Goal: Task Accomplishment & Management: Complete application form

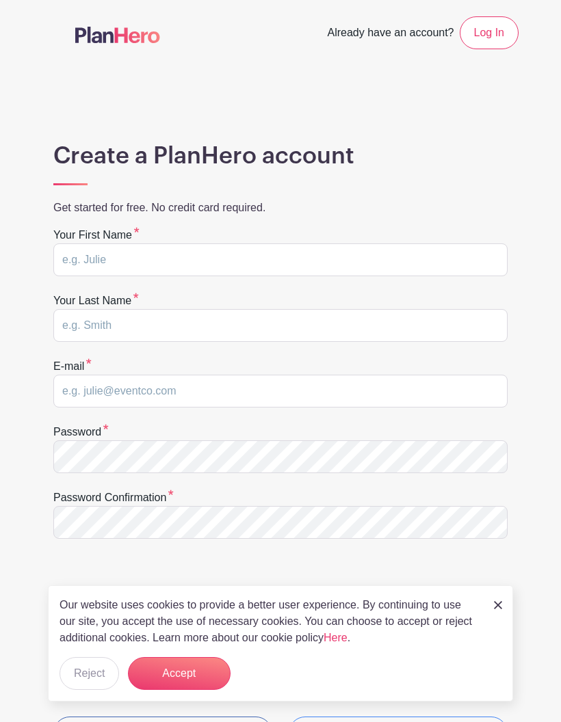
click at [159, 662] on button "Accept" at bounding box center [179, 673] width 103 height 33
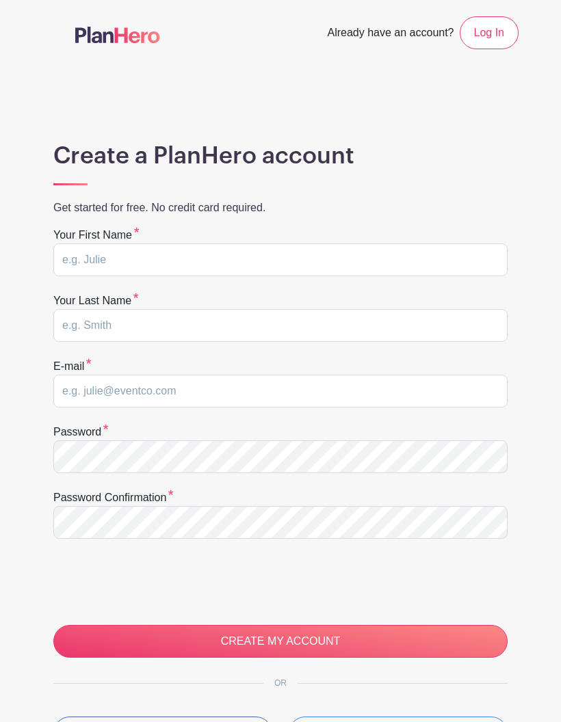
click at [157, 646] on input "CREATE MY ACCOUNT" at bounding box center [280, 641] width 454 height 33
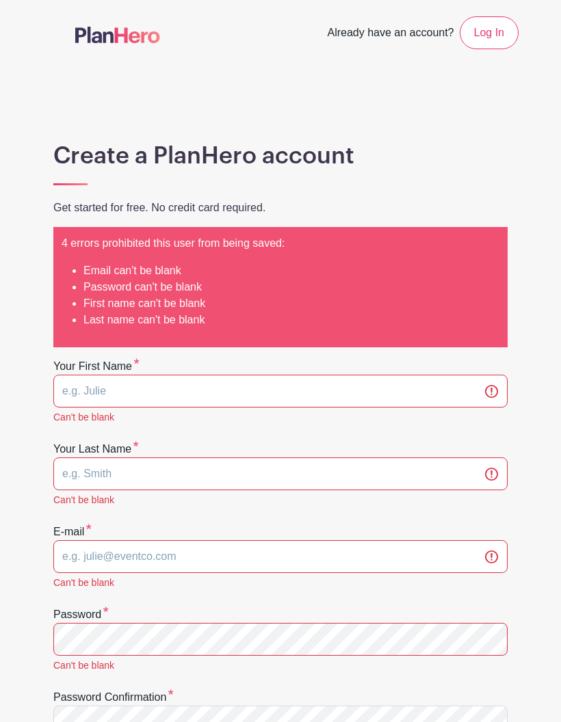
click at [73, 335] on div "4 errors prohibited this user from being saved: Email can't be blank Password c…" at bounding box center [280, 287] width 454 height 120
click at [84, 268] on li "Email can't be blank" at bounding box center [291, 271] width 416 height 16
click at [59, 179] on div "Create a PlanHero account Get started for free. No credit card required." at bounding box center [280, 184] width 476 height 85
click at [62, 182] on div "Create a PlanHero account Get started for free. No credit card required." at bounding box center [280, 184] width 476 height 85
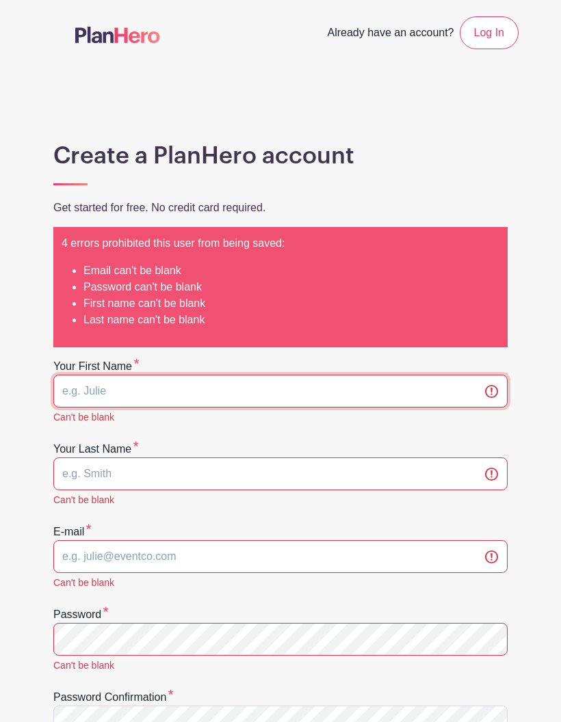
click at [80, 405] on input "text" at bounding box center [280, 391] width 454 height 33
type input "Wrvggyssraf#hd esdsrtdxxxgty"
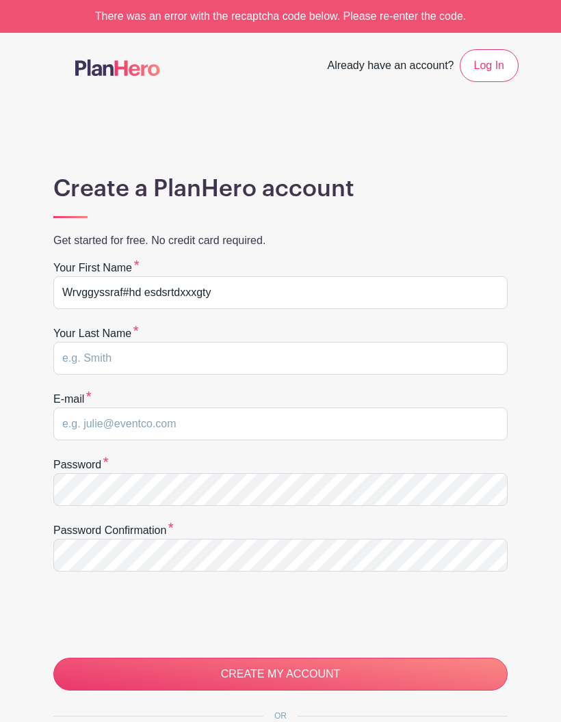
click at [540, 580] on main "Already have an account? Log In Create a PlanHero account Get started for free.…" at bounding box center [280, 481] width 561 height 896
click at [439, 678] on input "CREATE MY ACCOUNT" at bounding box center [280, 674] width 454 height 33
click at [235, 671] on input "CREATE MY ACCOUNT" at bounding box center [280, 674] width 454 height 33
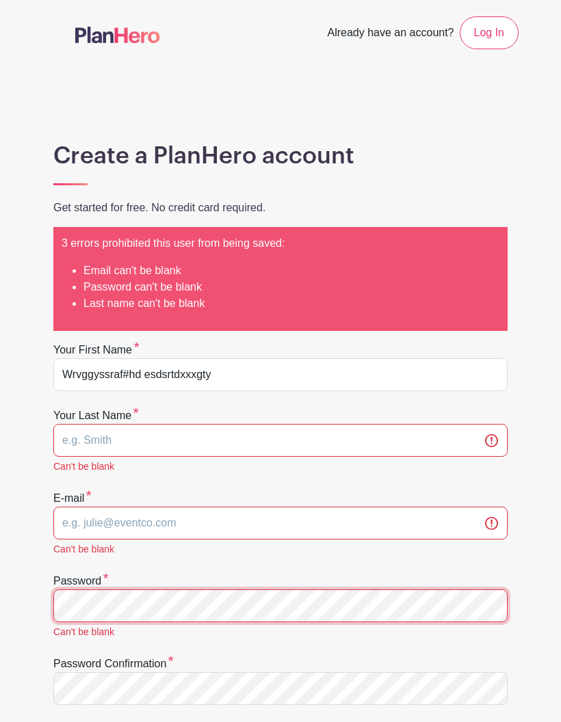
scroll to position [109, 0]
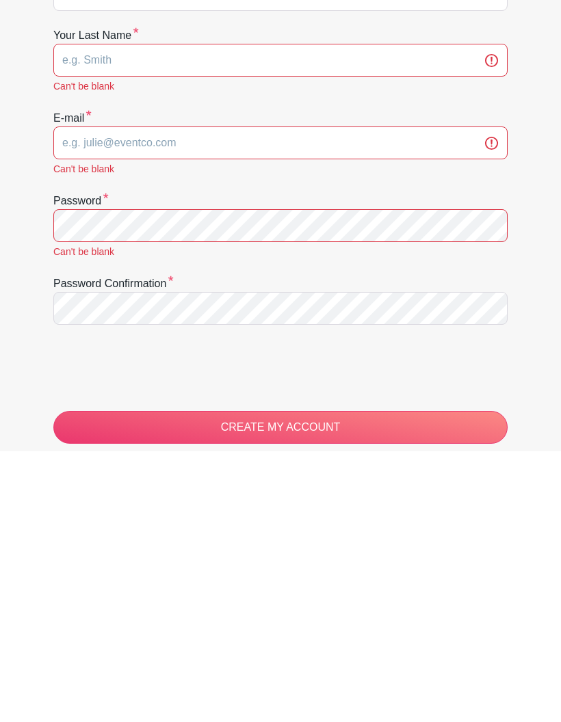
click at [88, 682] on input "CREATE MY ACCOUNT" at bounding box center [280, 698] width 454 height 33
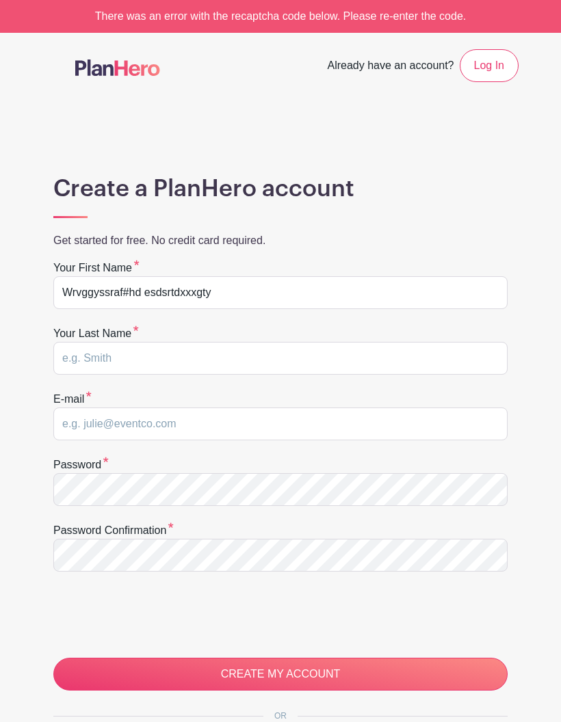
click at [84, 199] on h1 "Create a PlanHero account" at bounding box center [280, 189] width 454 height 28
click at [84, 192] on h1 "Create a PlanHero account" at bounding box center [280, 189] width 454 height 28
click at [74, 190] on h1 "Create a PlanHero account" at bounding box center [280, 189] width 454 height 28
click at [68, 176] on h1 "Create a PlanHero account" at bounding box center [280, 189] width 454 height 28
click at [79, 179] on h1 "Create a PlanHero account" at bounding box center [280, 189] width 454 height 28
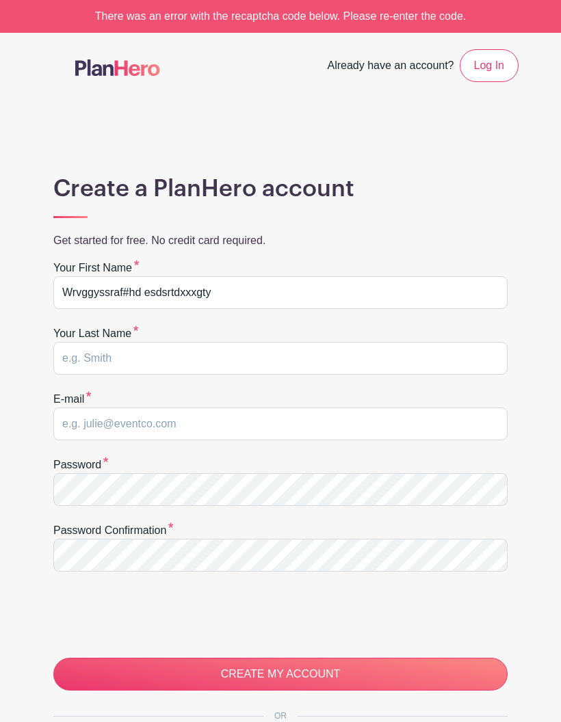
click at [67, 181] on h1 "Create a PlanHero account" at bounding box center [280, 189] width 454 height 28
click at [86, 192] on h1 "Create a PlanHero account" at bounding box center [280, 189] width 454 height 28
